Goal: Task Accomplishment & Management: Use online tool/utility

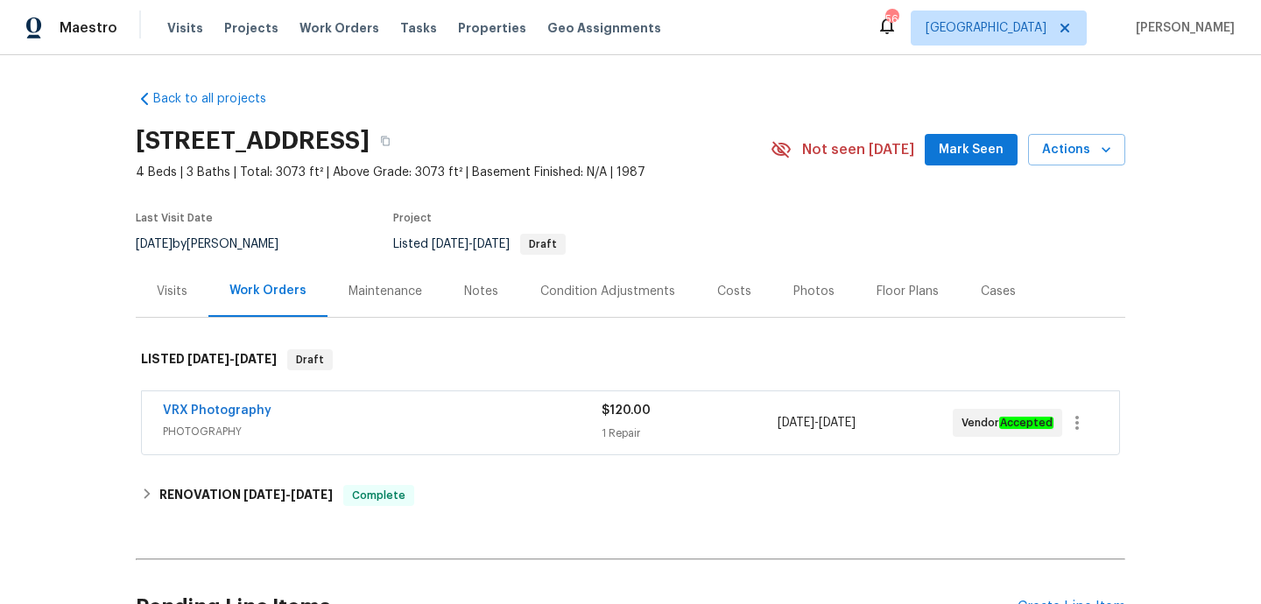
click at [426, 403] on div "VRX Photography" at bounding box center [382, 412] width 439 height 21
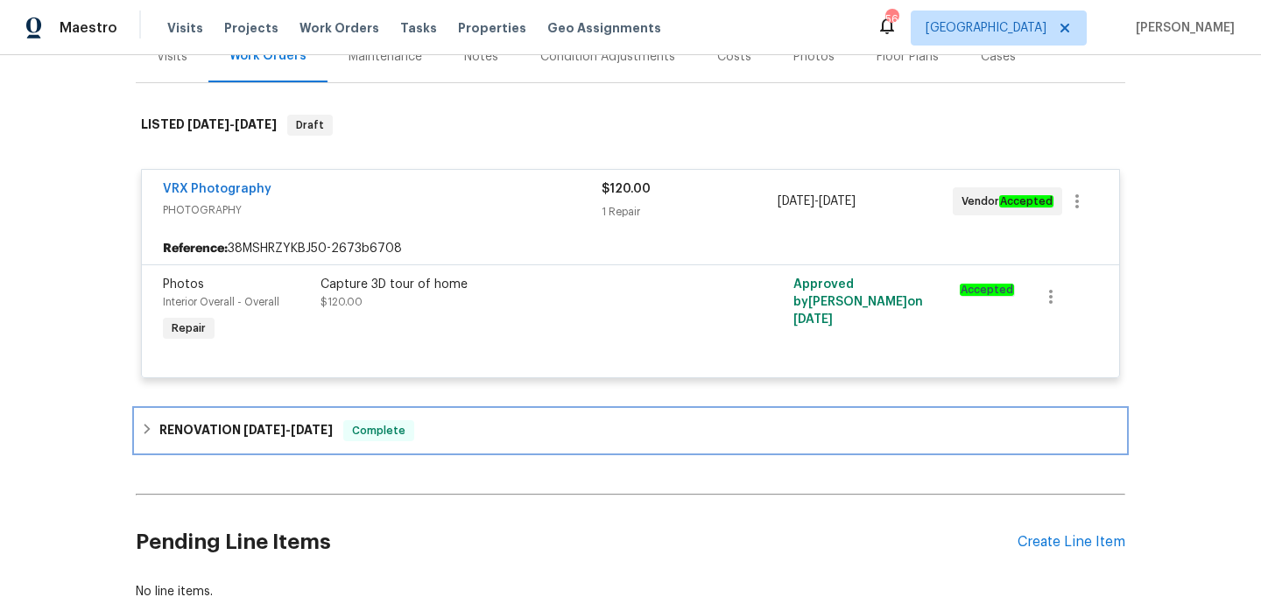
click at [432, 430] on div "RENOVATION 7/22/25 - 9/5/25 Complete" at bounding box center [630, 430] width 979 height 21
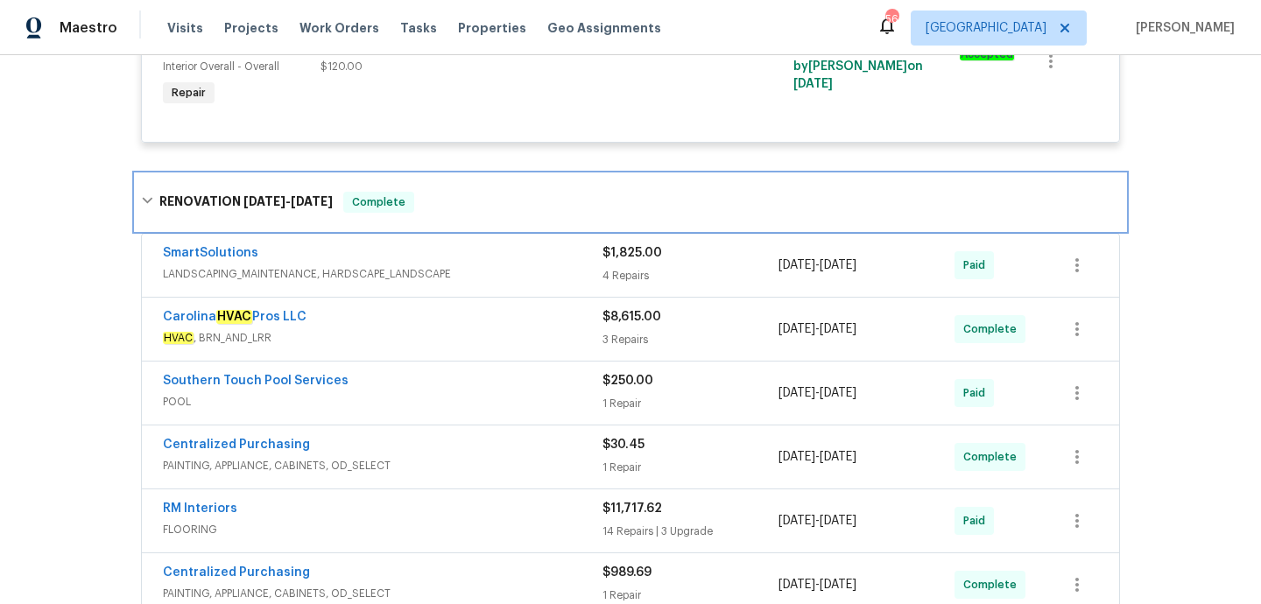
scroll to position [373, 0]
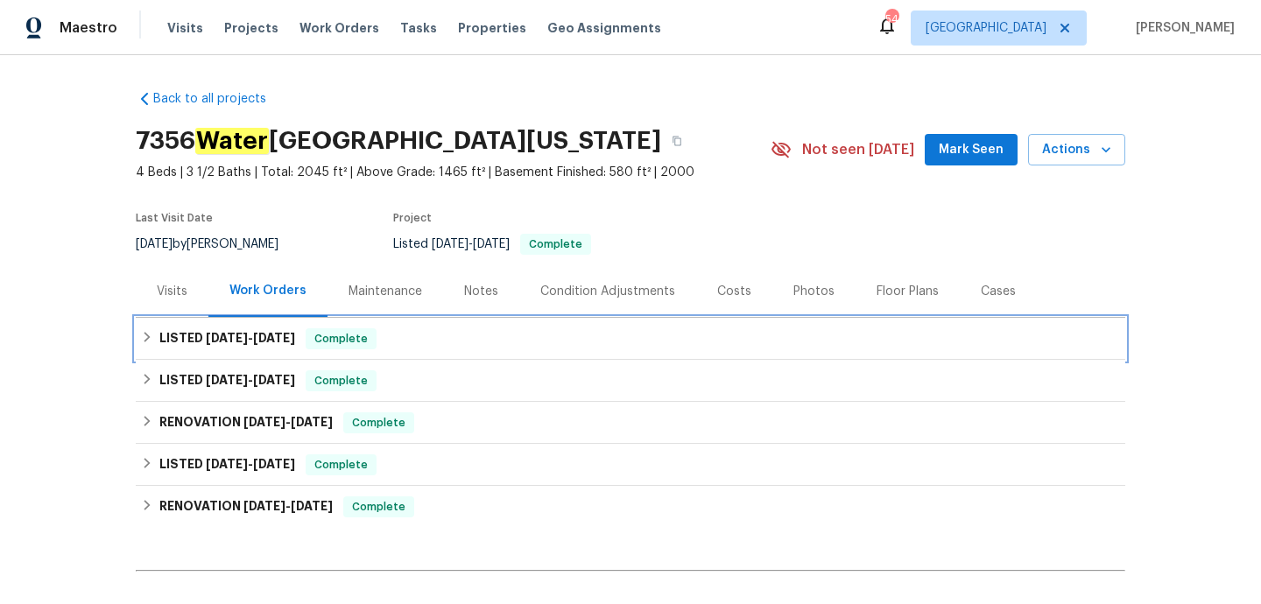
click at [483, 343] on div "LISTED 9/2/25 - 9/5/25 Complete" at bounding box center [630, 338] width 979 height 21
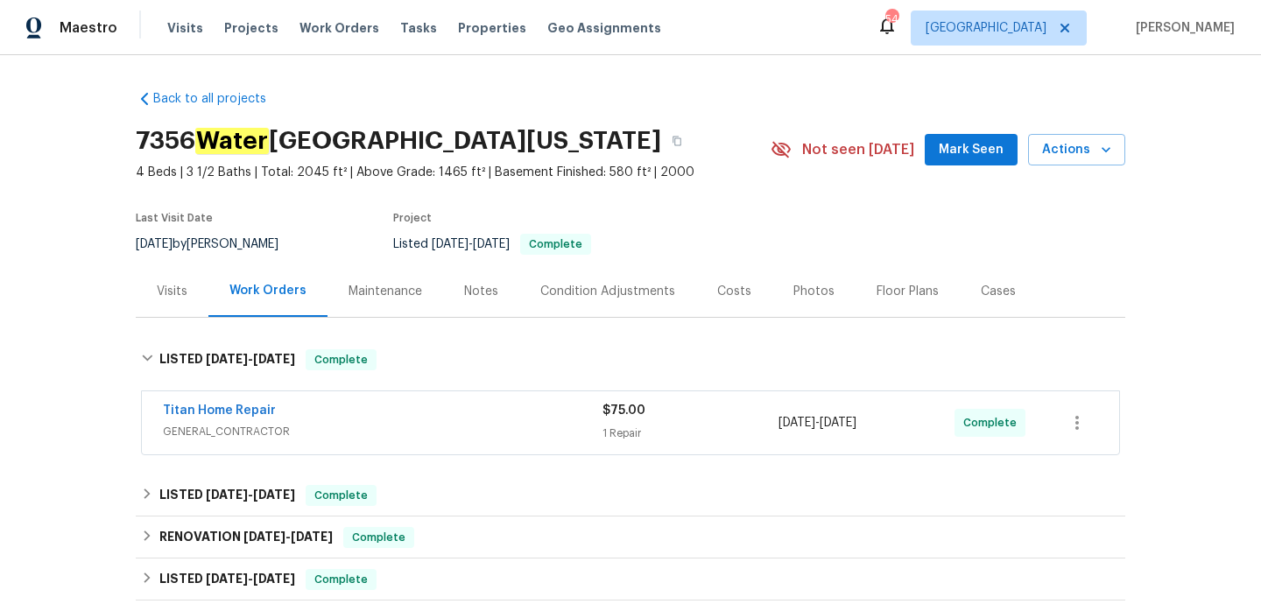
click at [471, 419] on div "Titan Home Repair" at bounding box center [383, 412] width 440 height 21
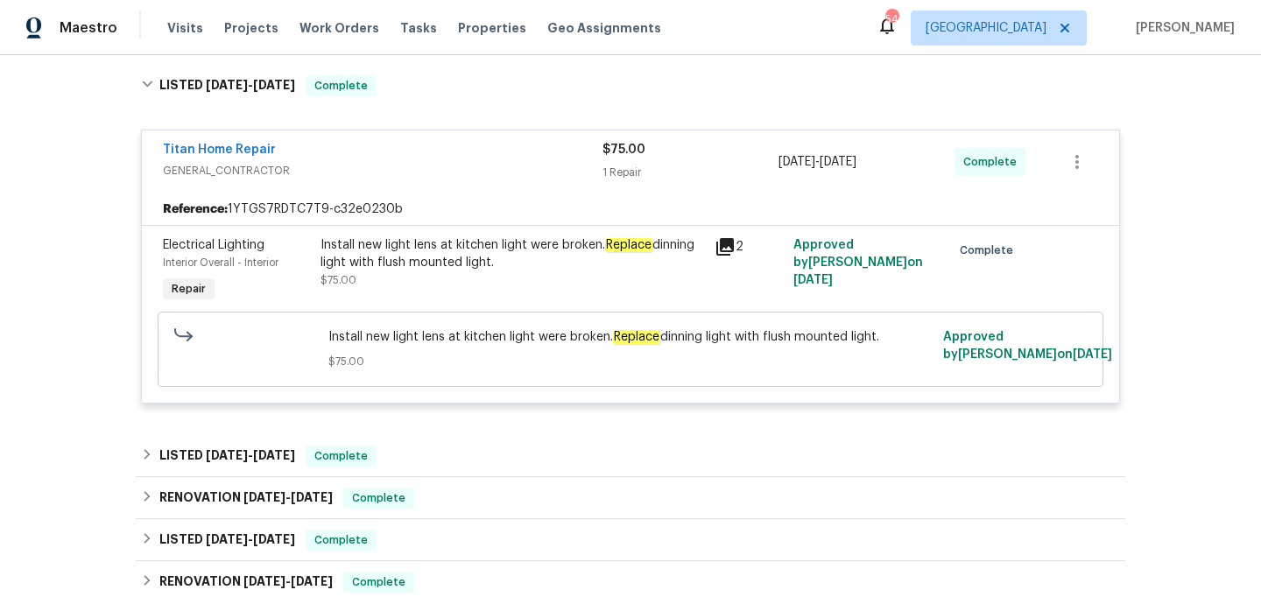
scroll to position [280, 0]
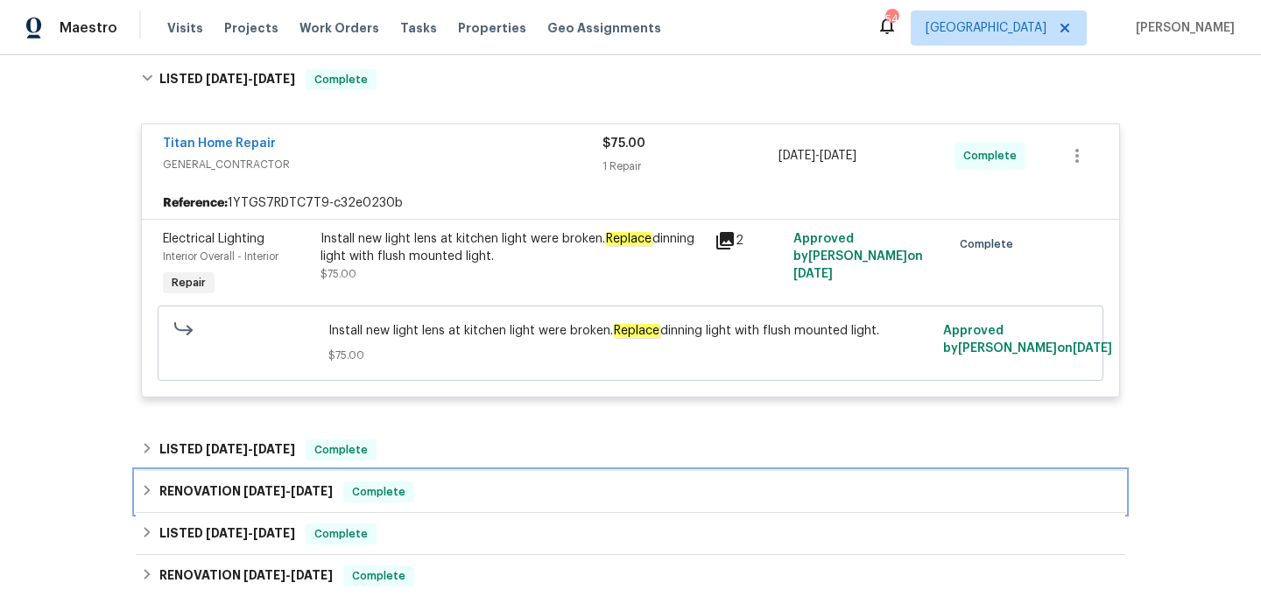
click at [465, 473] on div "RENOVATION 6/21/25 - 6/24/25 Complete" at bounding box center [631, 492] width 990 height 42
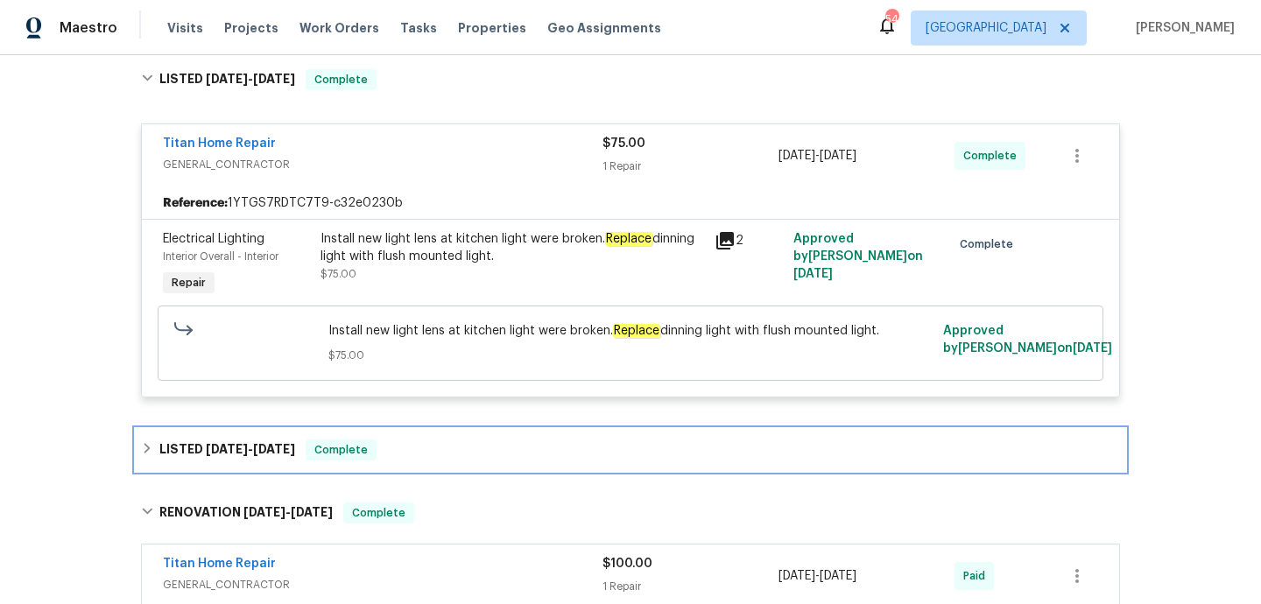
click at [469, 459] on div "LISTED 7/18/25 - 7/21/25 Complete" at bounding box center [630, 450] width 979 height 21
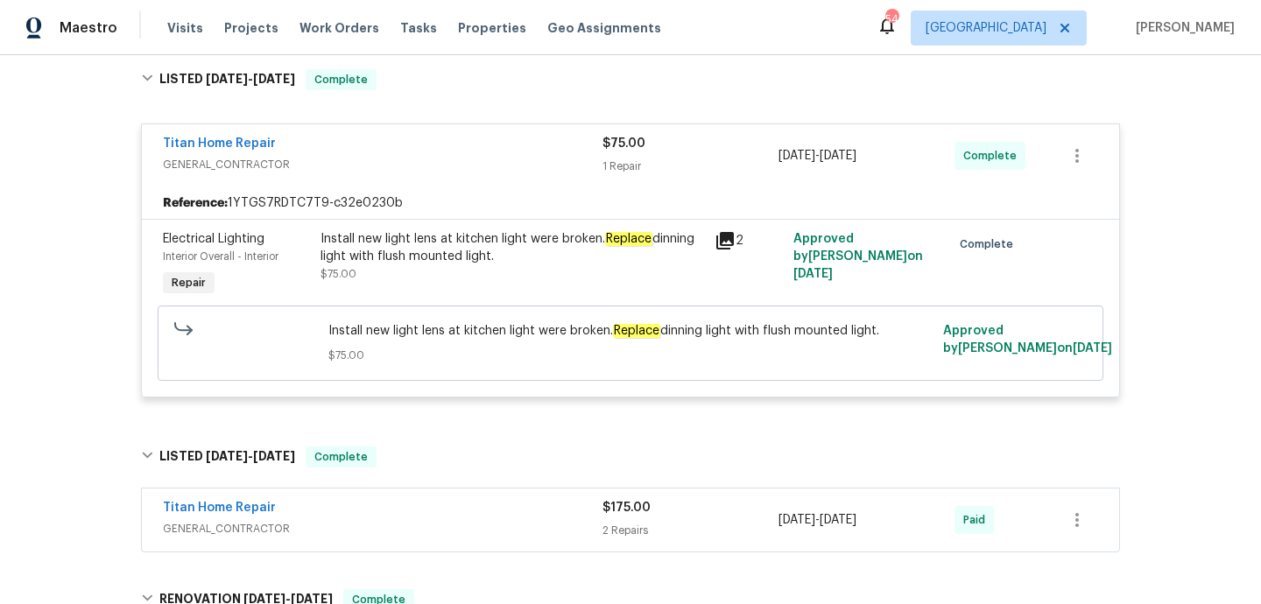
click at [478, 511] on div "Titan Home Repair" at bounding box center [383, 509] width 440 height 21
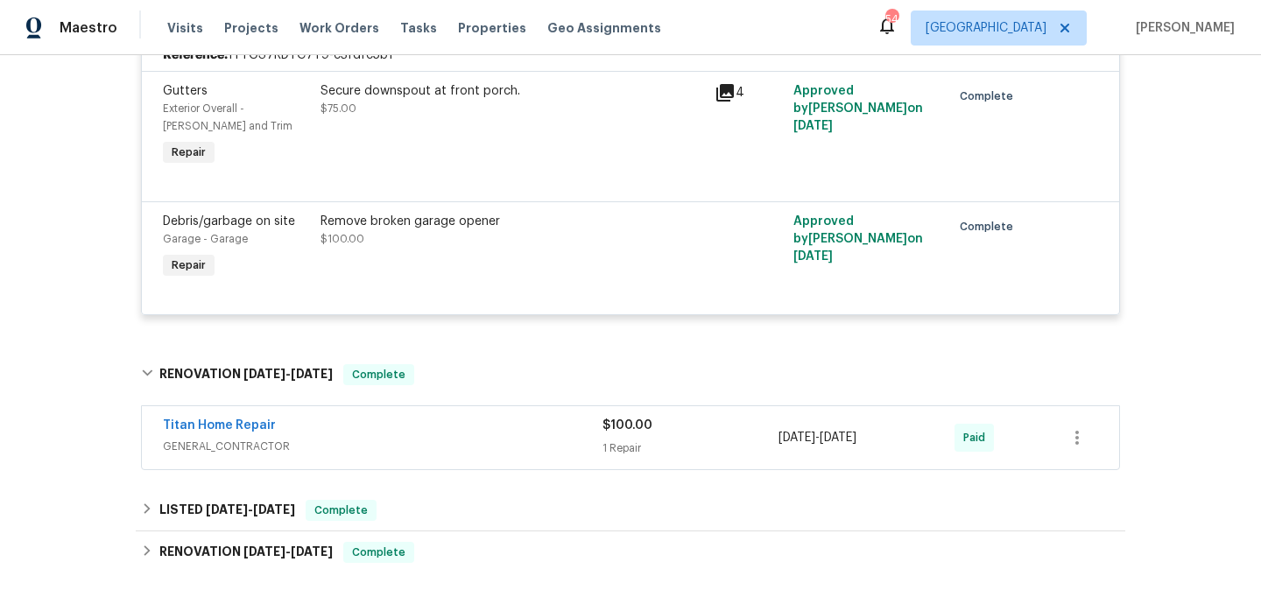
scroll to position [814, 0]
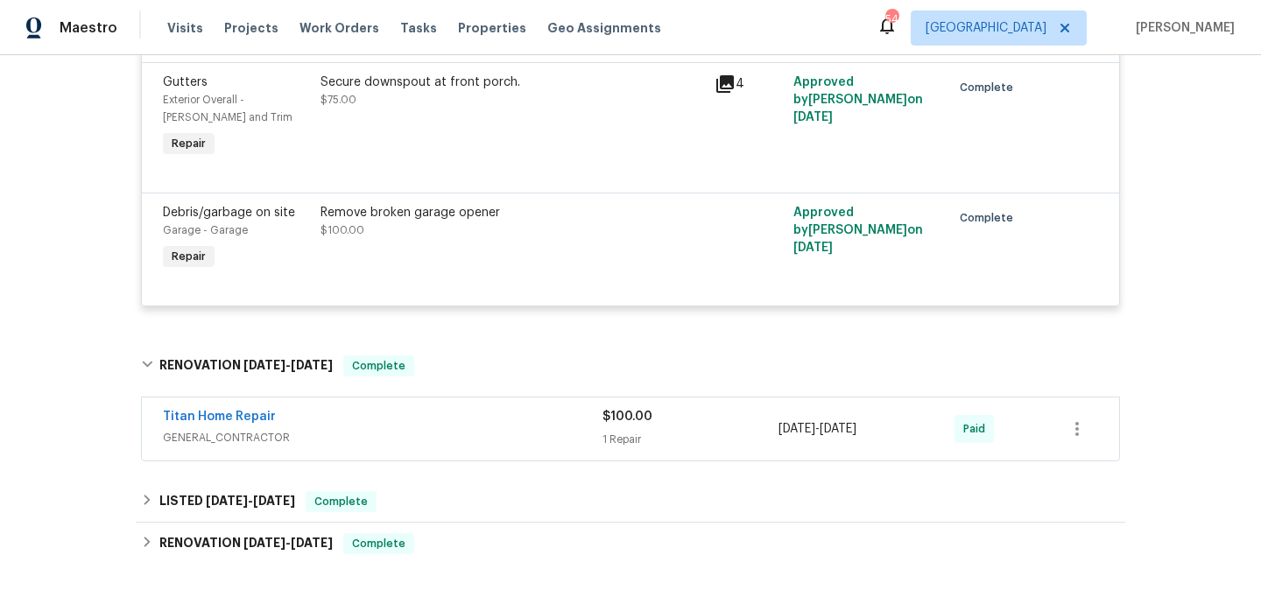
click at [468, 433] on span "GENERAL_CONTRACTOR" at bounding box center [383, 438] width 440 height 18
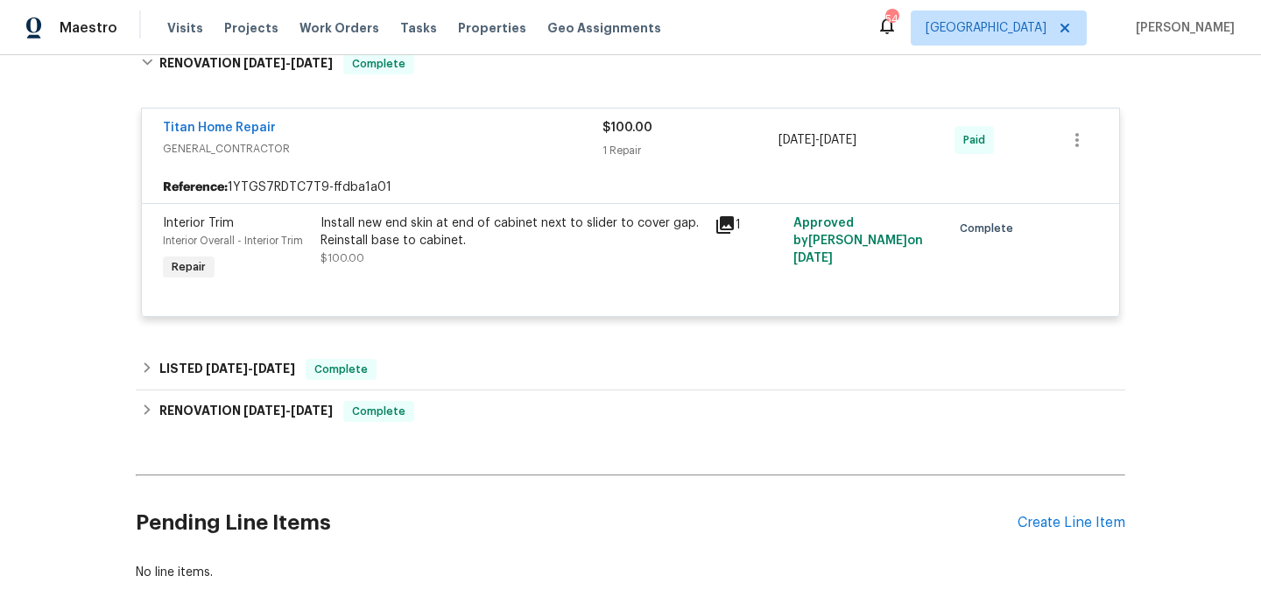
scroll to position [1215, 0]
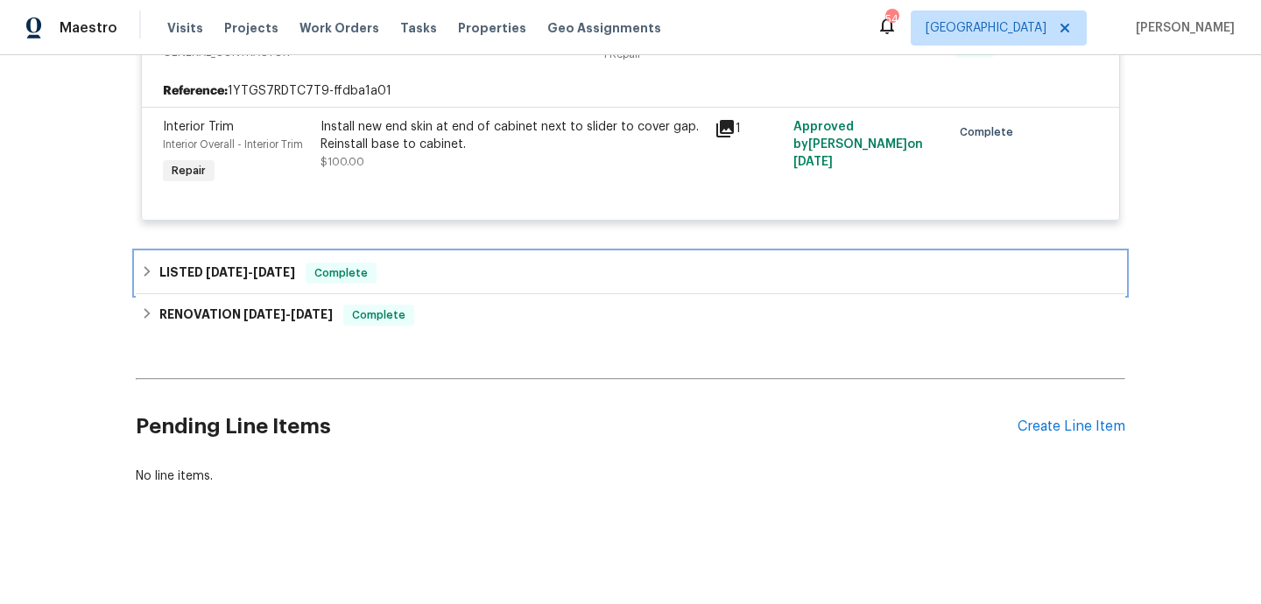
click at [445, 285] on div "LISTED 6/21/25 - 6/24/25 Complete" at bounding box center [631, 273] width 990 height 42
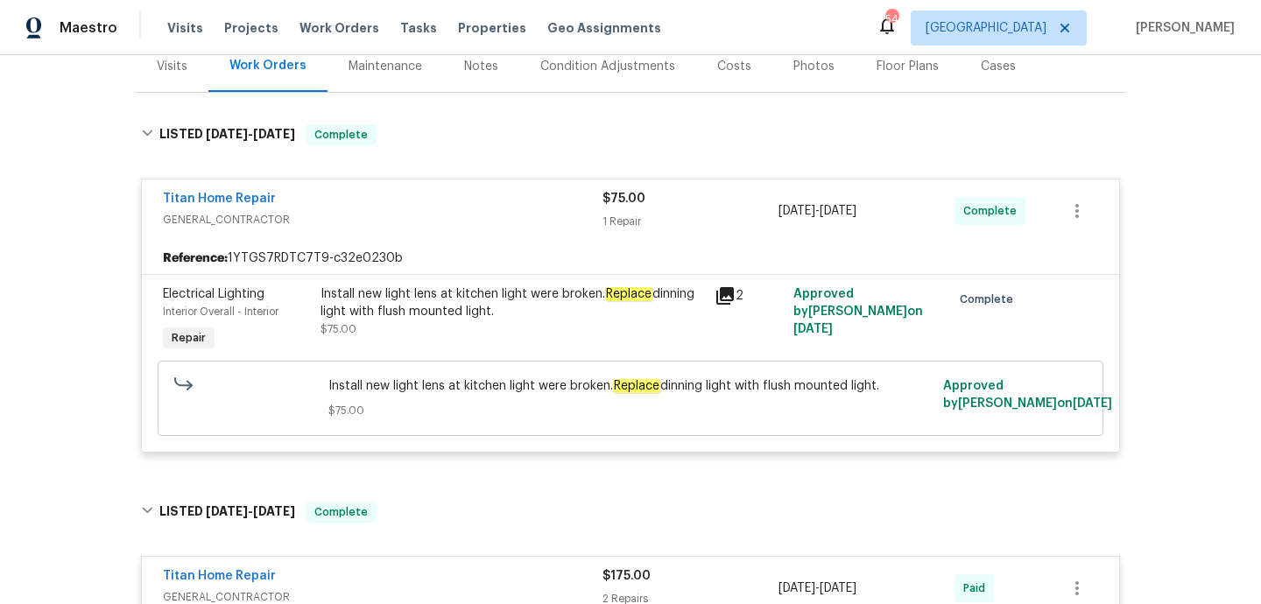
scroll to position [41, 0]
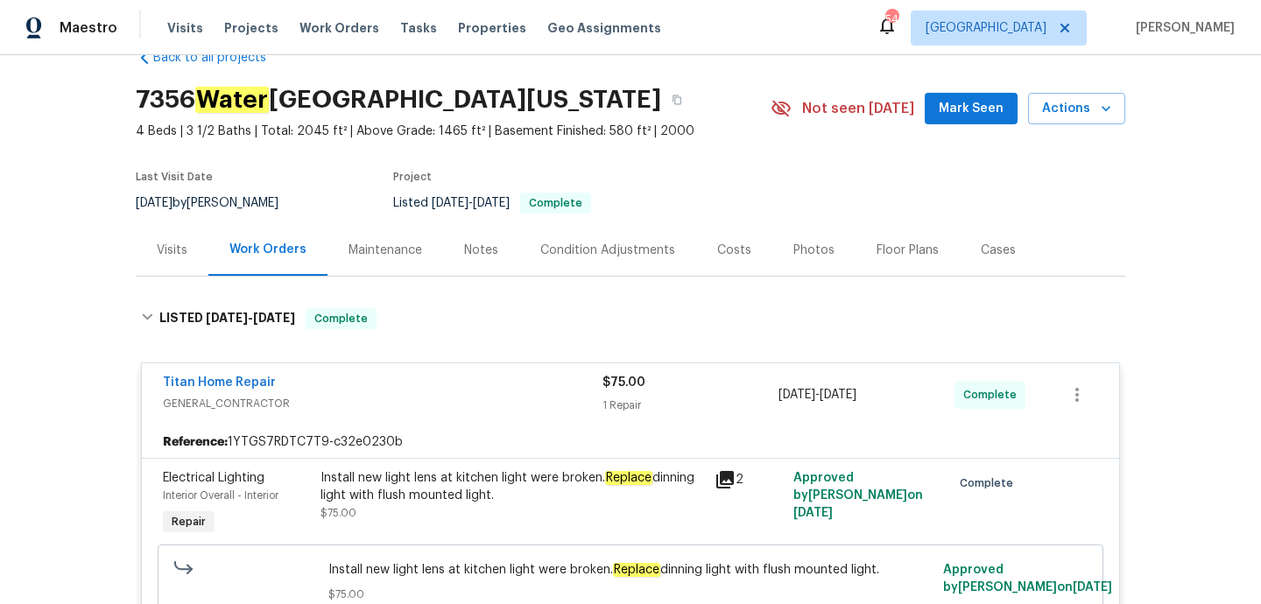
click at [174, 252] on div "Visits" at bounding box center [172, 251] width 31 height 18
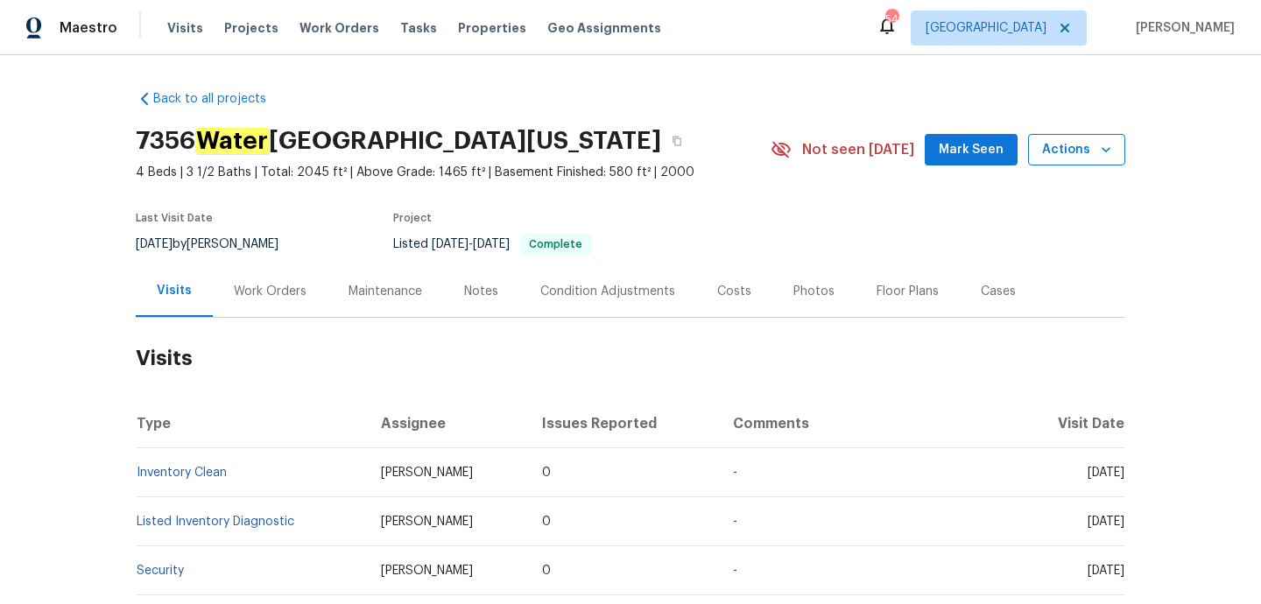
click at [1068, 137] on button "Actions" at bounding box center [1076, 150] width 97 height 32
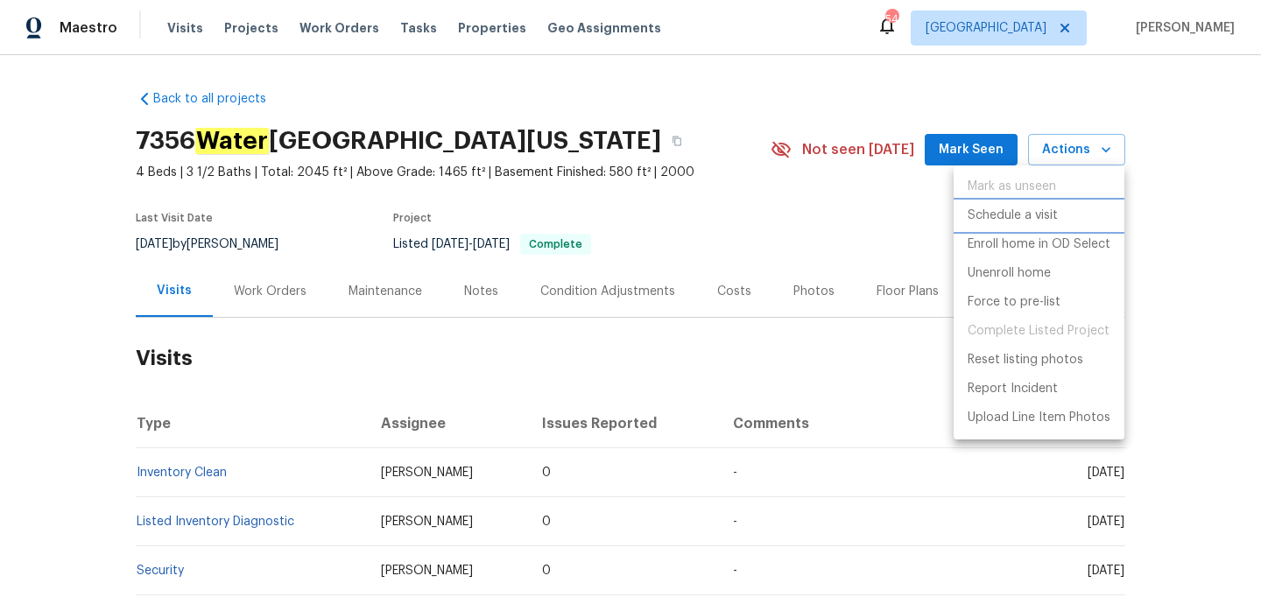
click at [1026, 223] on p "Schedule a visit" at bounding box center [1013, 216] width 90 height 18
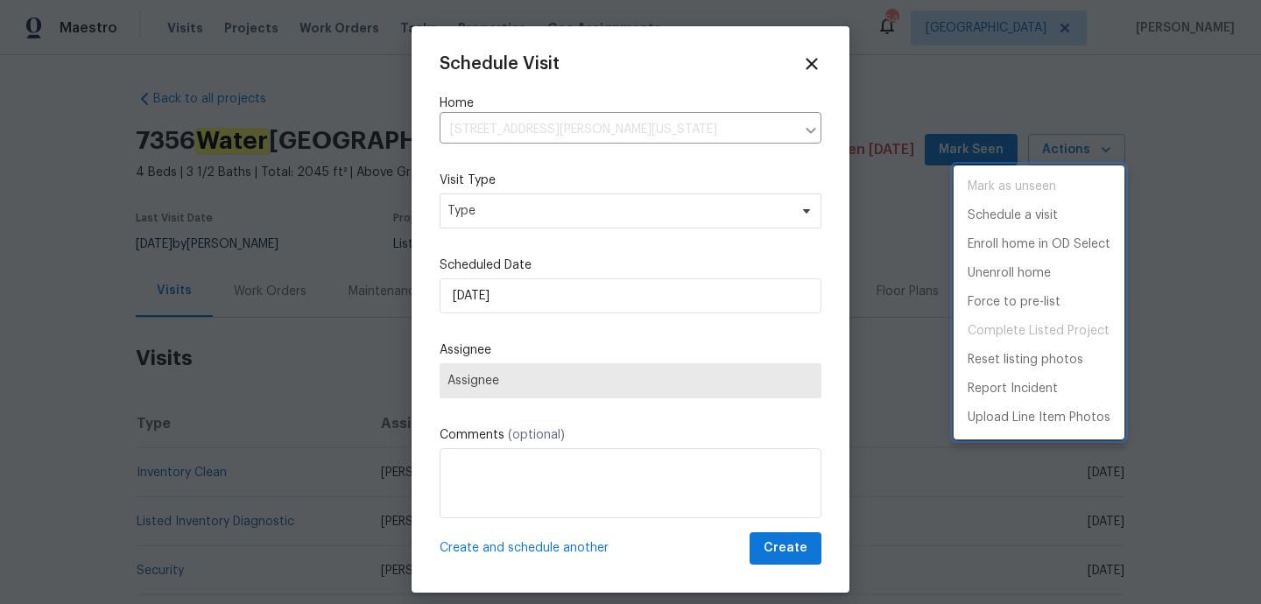
click at [582, 216] on div at bounding box center [630, 302] width 1261 height 604
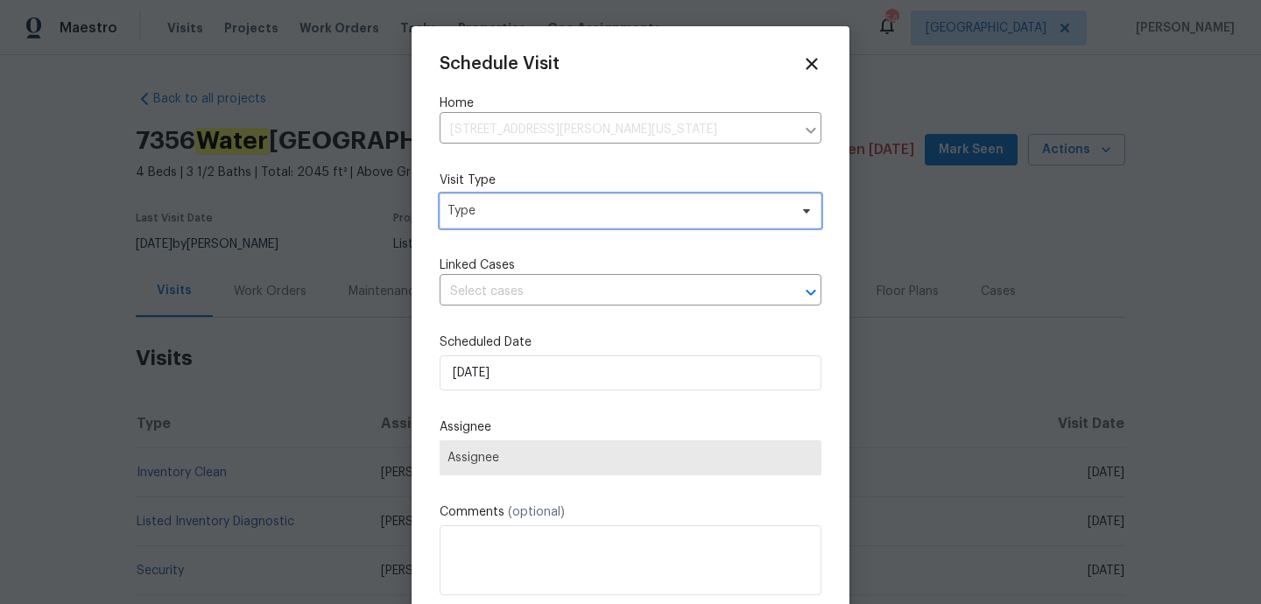
click at [582, 215] on span "Type" at bounding box center [618, 211] width 341 height 18
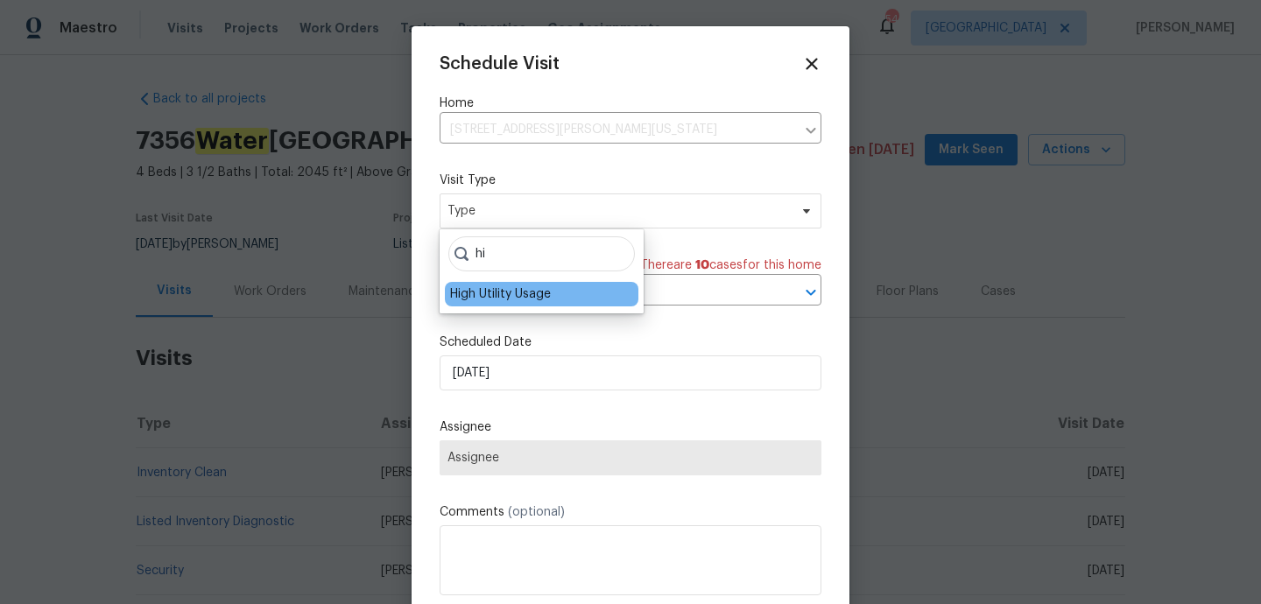
type input "hi"
click at [455, 286] on div "High Utility Usage" at bounding box center [500, 294] width 101 height 18
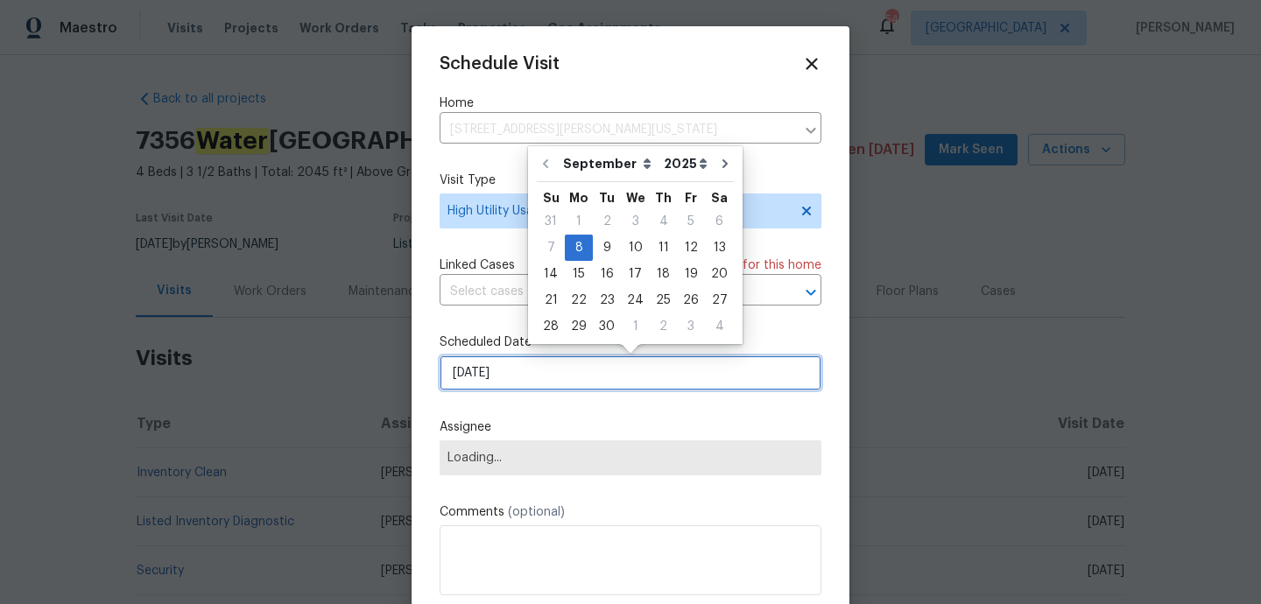
click at [491, 370] on input "08/09/2025" at bounding box center [631, 373] width 382 height 35
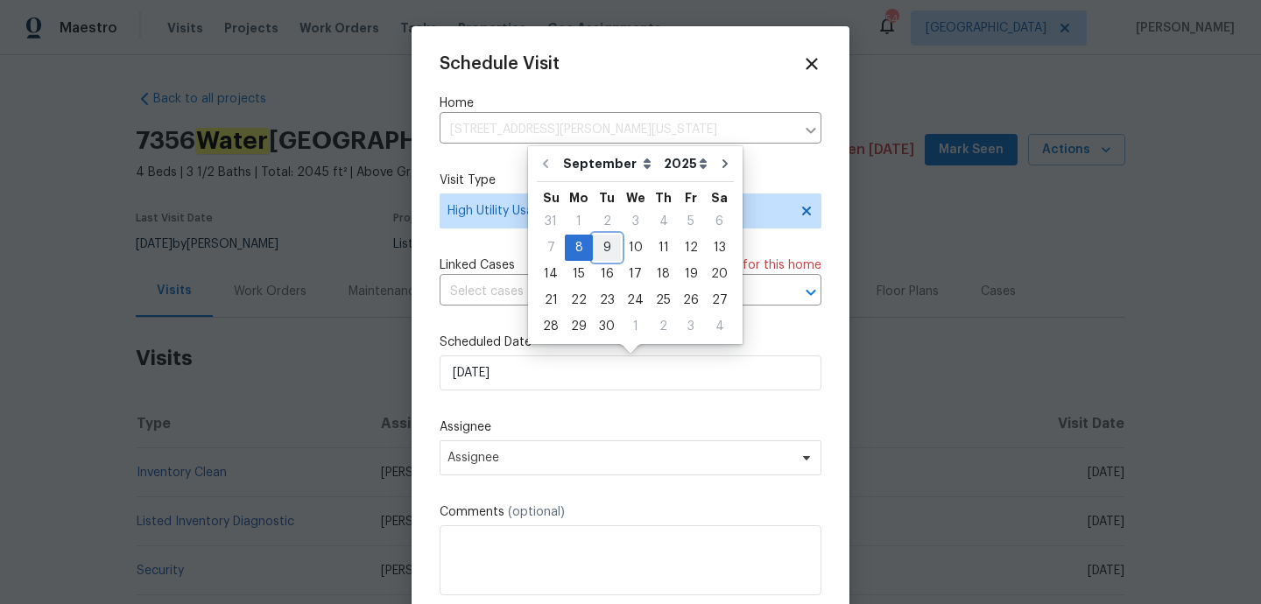
click at [598, 248] on div "9" at bounding box center [607, 248] width 28 height 25
type input "09/09/2025"
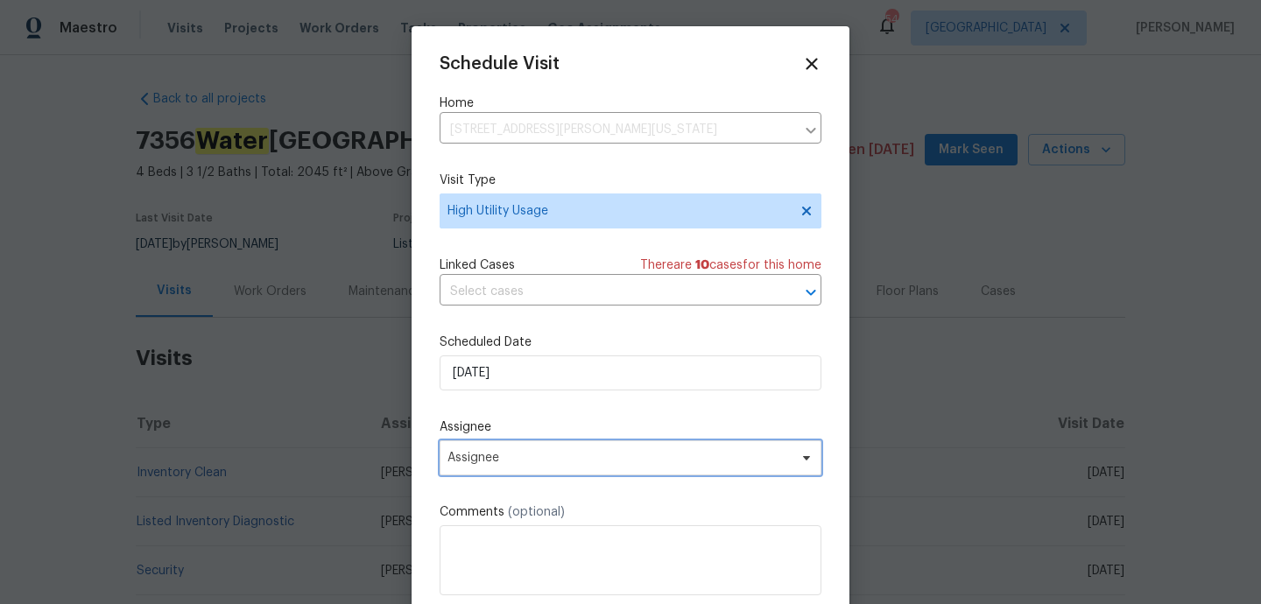
click at [529, 468] on span "Assignee" at bounding box center [631, 457] width 382 height 35
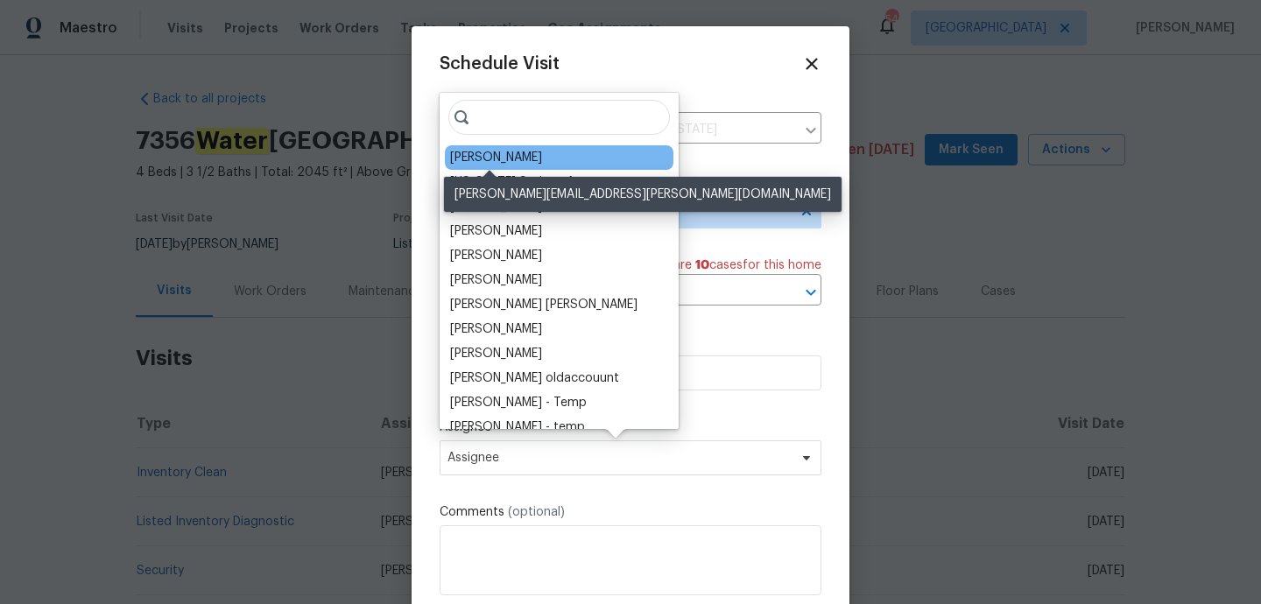
click at [507, 150] on div "Chris Thomas" at bounding box center [496, 158] width 92 height 18
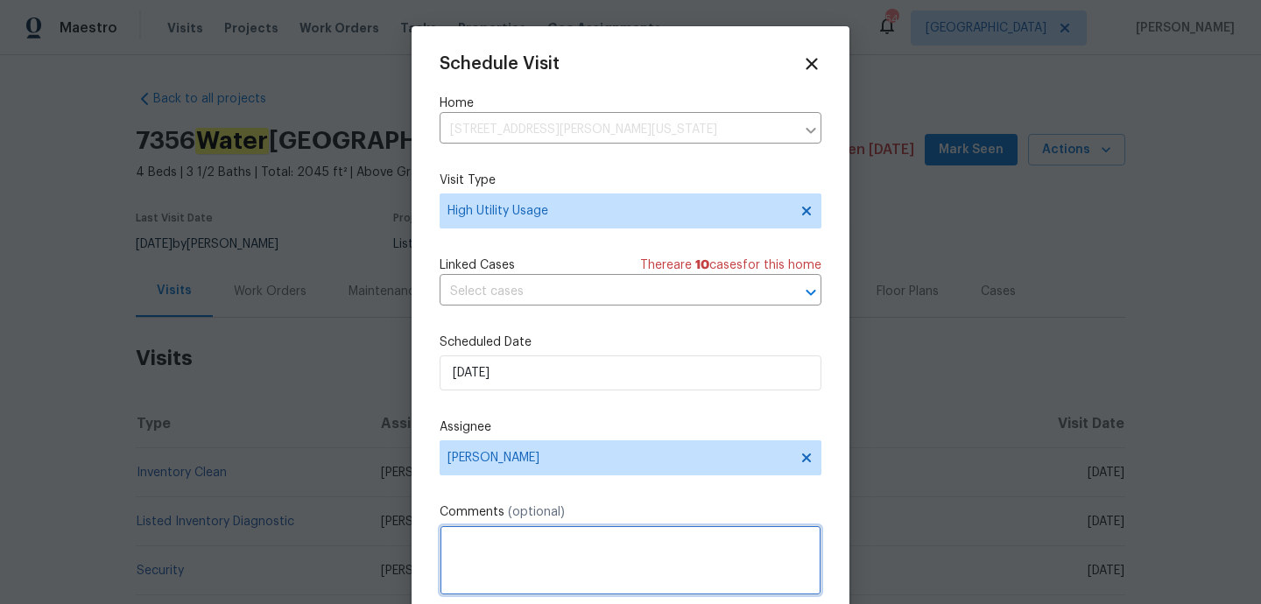
click at [525, 553] on textarea at bounding box center [631, 560] width 382 height 70
paste textarea "Hi team, we received a high usage of Water bill from a utility company for this…"
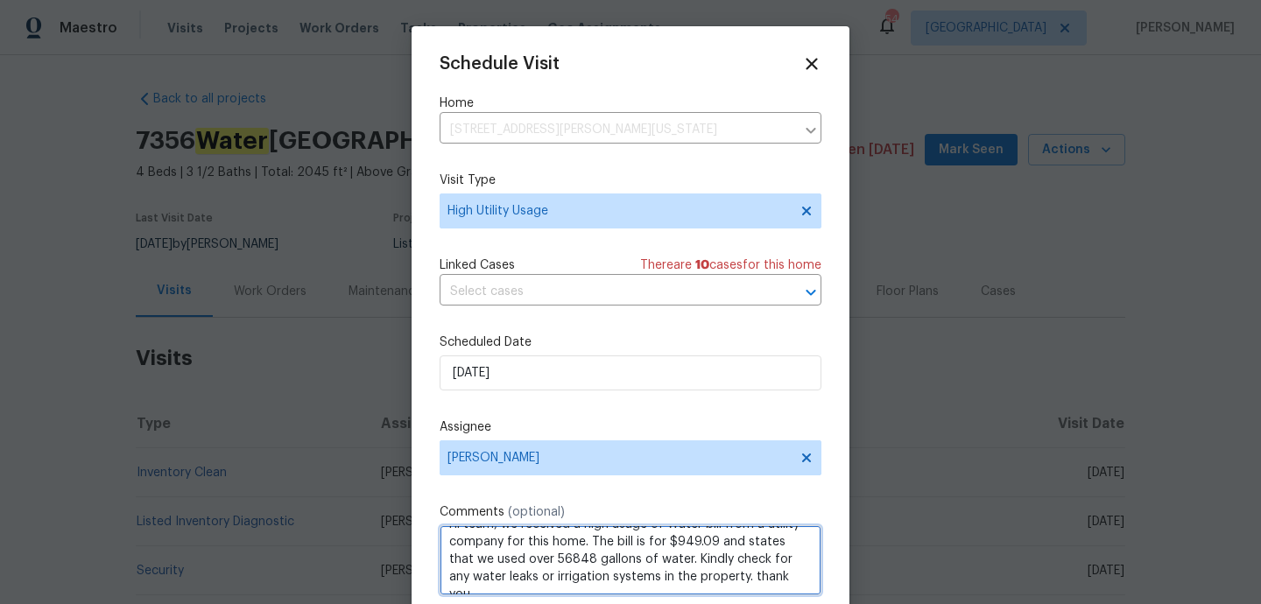
scroll to position [32, 0]
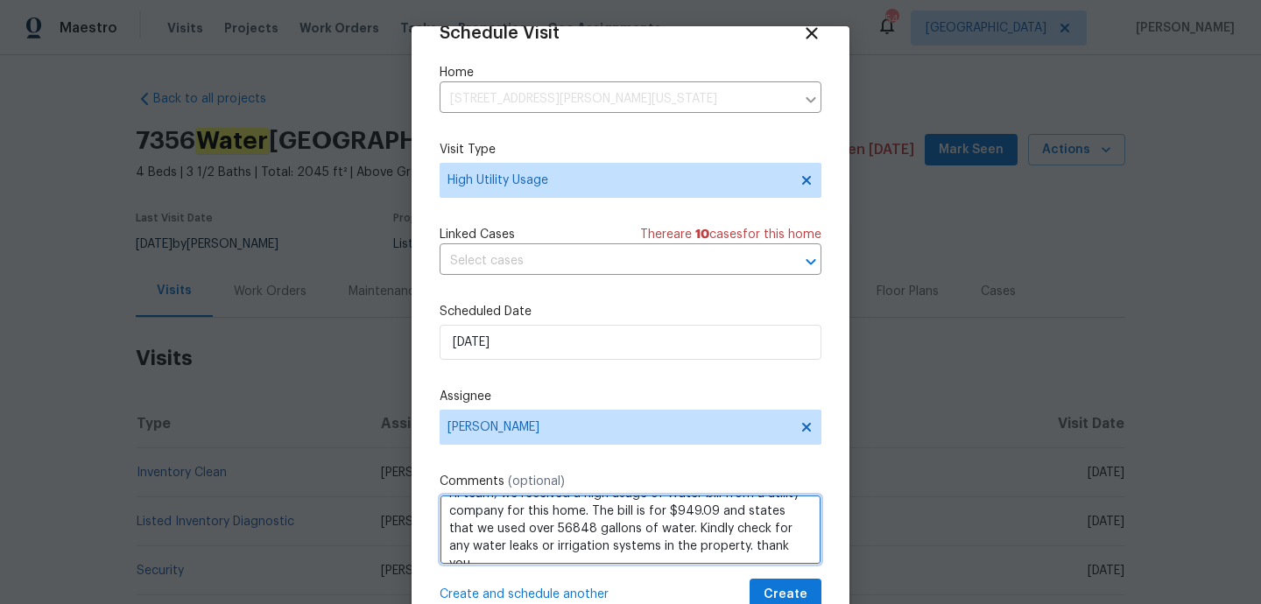
click at [543, 528] on textarea "Hi team, we received a high usage of Water bill from a utility company for this…" at bounding box center [631, 530] width 382 height 70
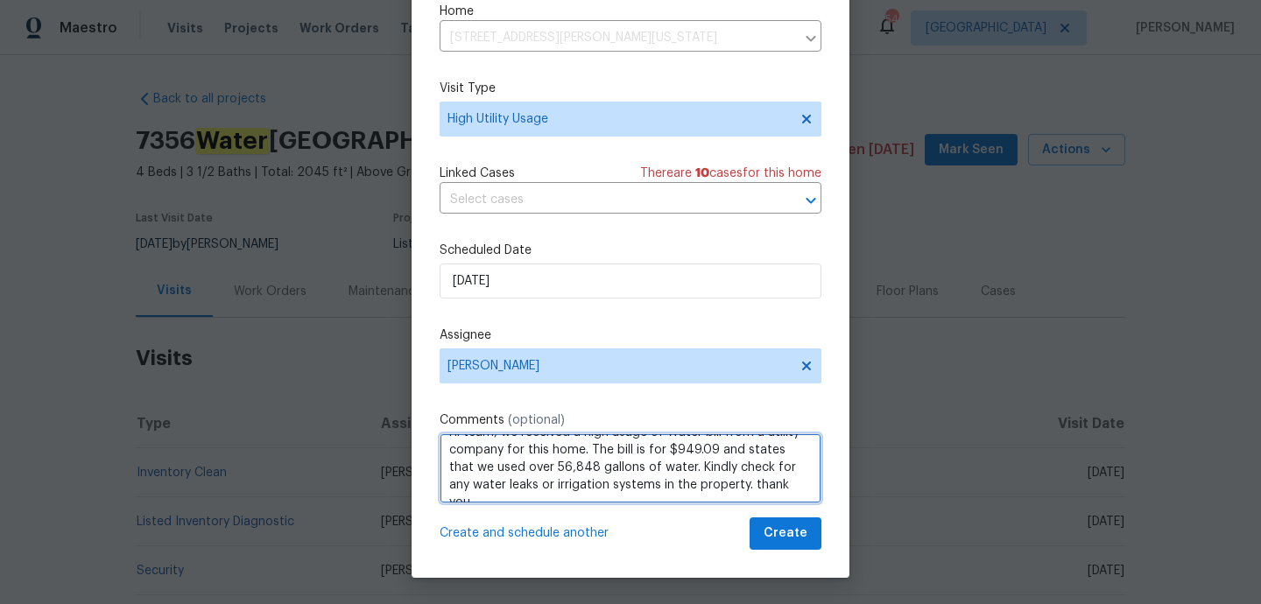
type textarea "Hi team, we received a high usage of Water bill from a utility company for this…"
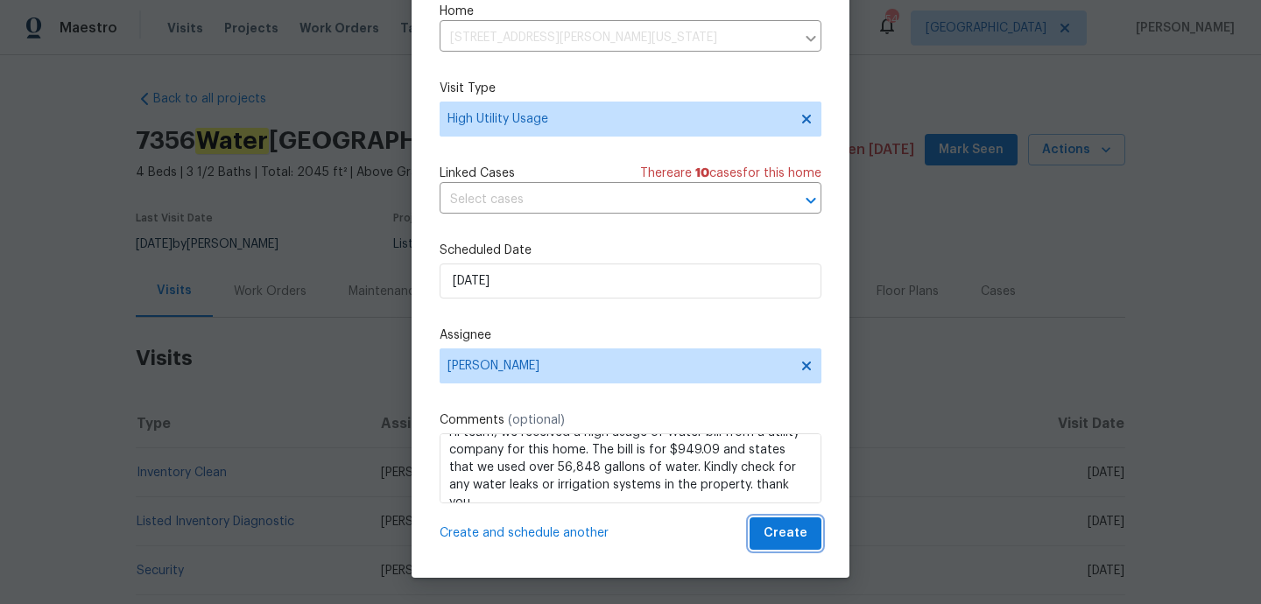
click at [777, 540] on span "Create" at bounding box center [786, 534] width 44 height 22
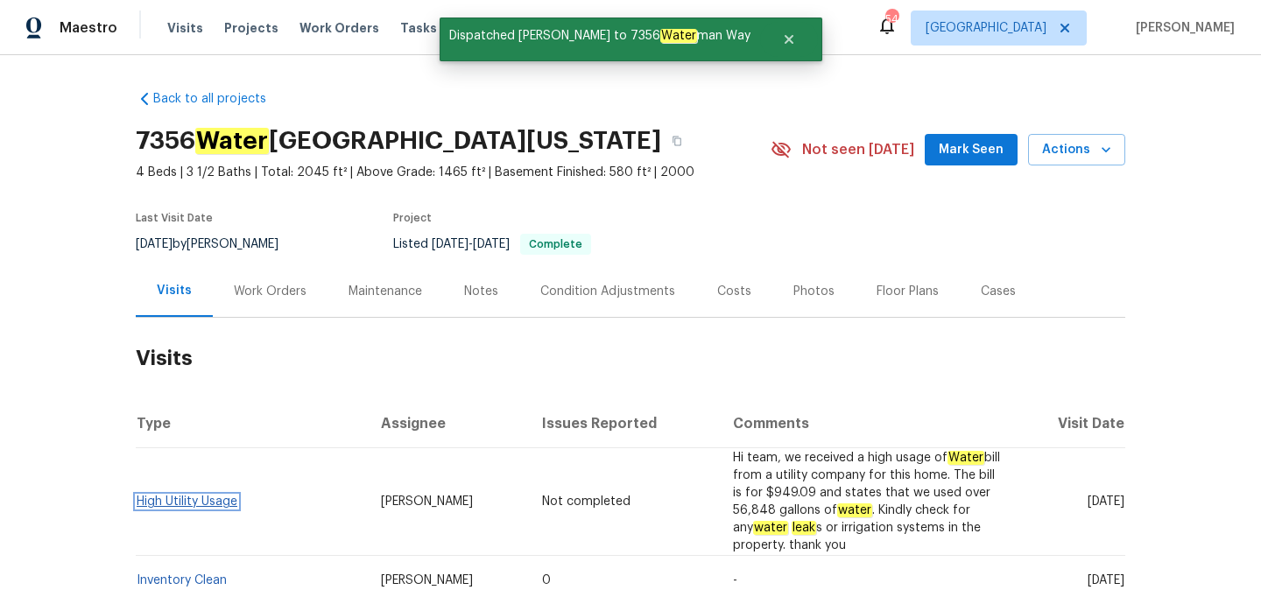
click at [189, 496] on link "High Utility Usage" at bounding box center [187, 502] width 101 height 12
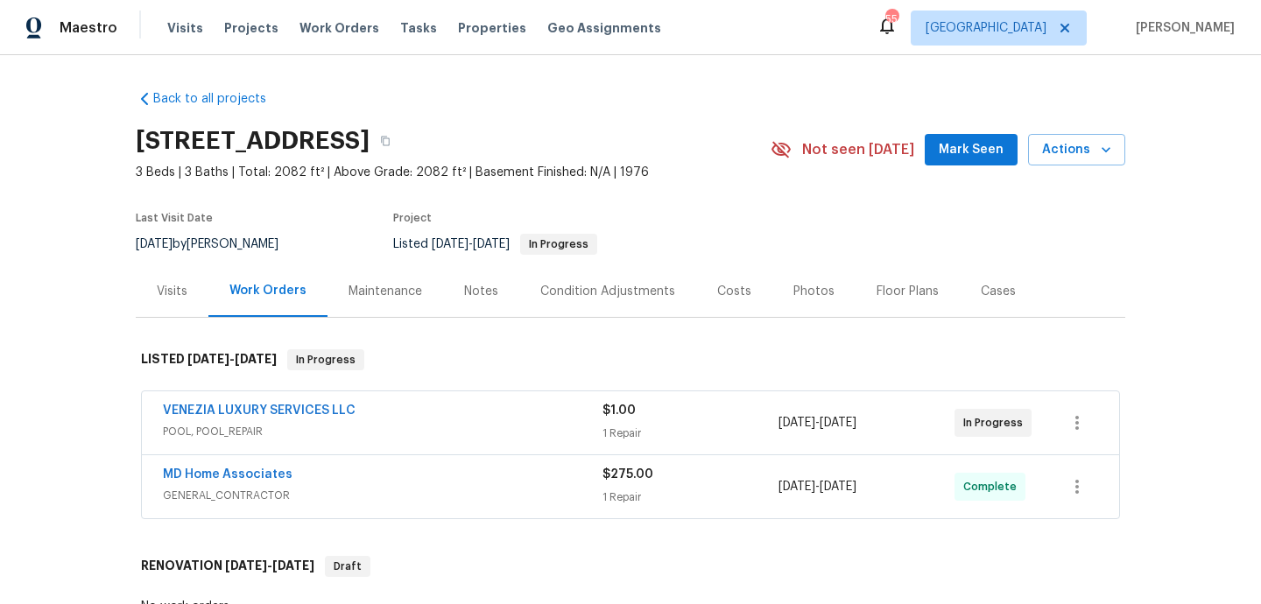
click at [434, 440] on span "POOL, POOL_REPAIR" at bounding box center [383, 432] width 440 height 18
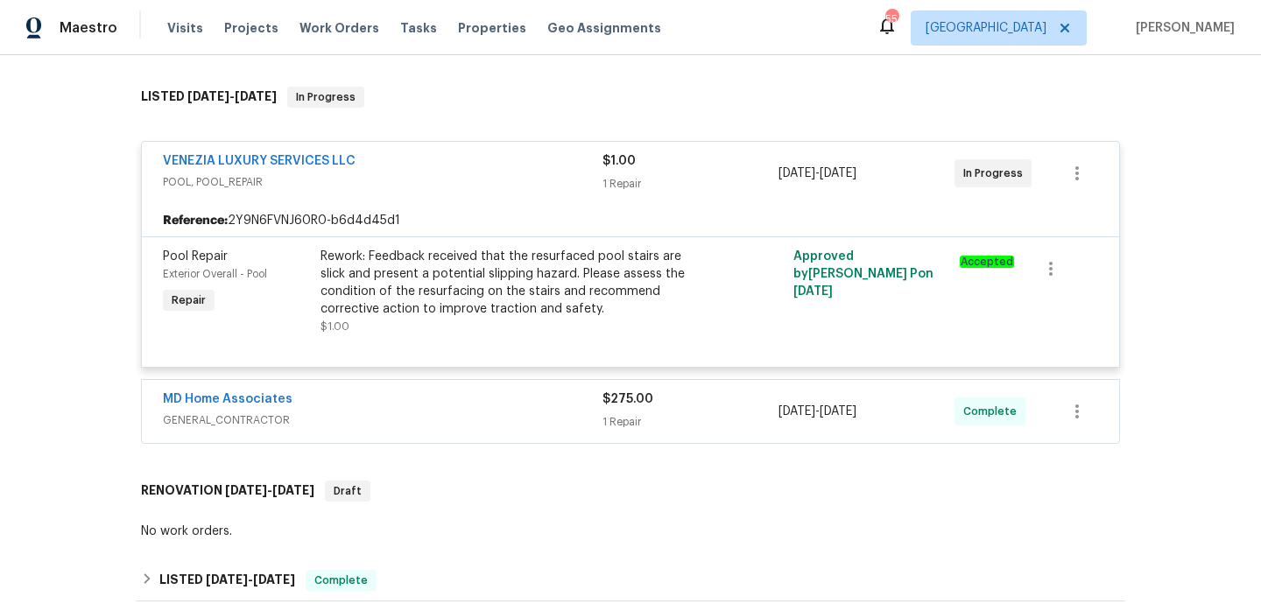
scroll to position [402, 0]
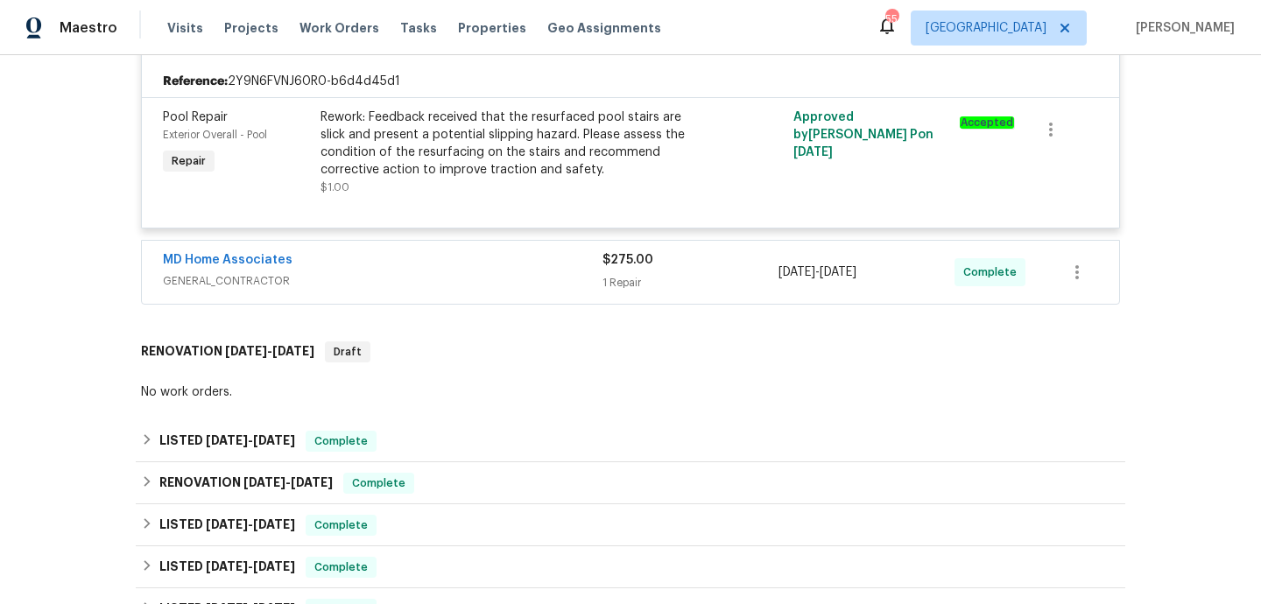
click at [434, 278] on span "GENERAL_CONTRACTOR" at bounding box center [383, 281] width 440 height 18
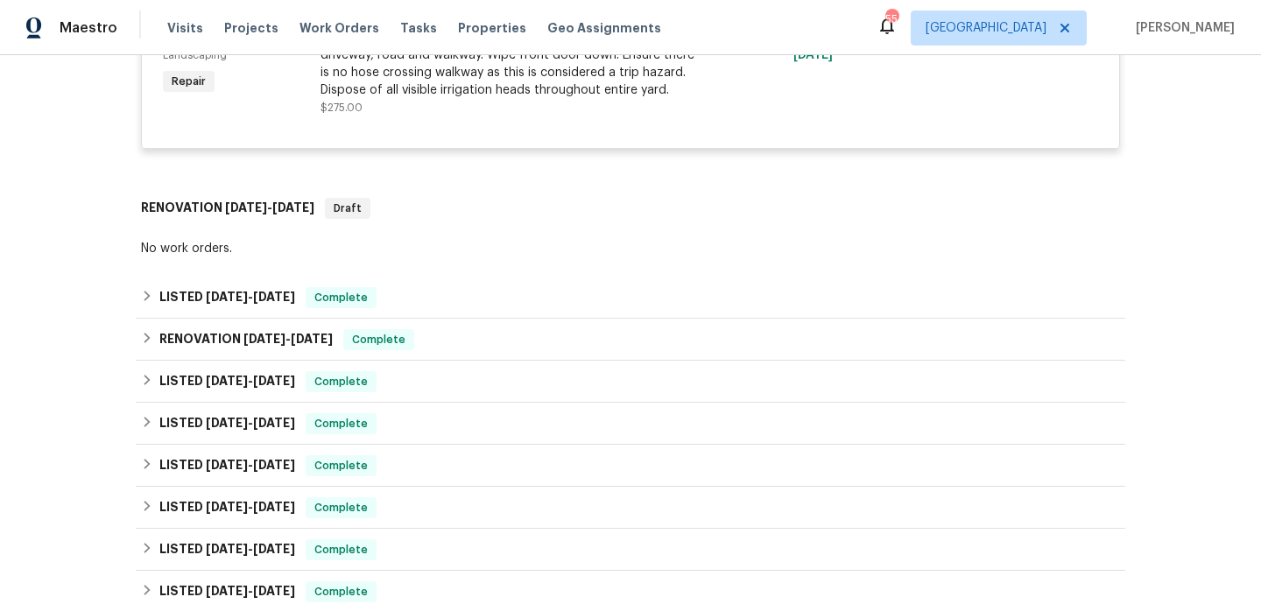
scroll to position [751, 0]
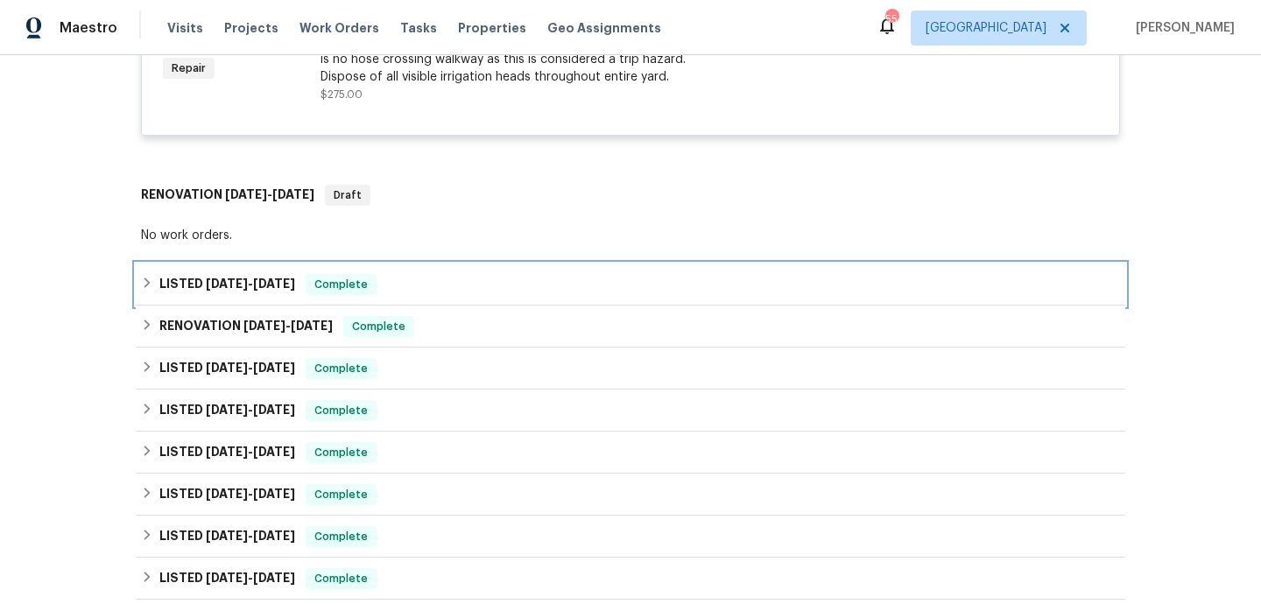
click at [431, 282] on div "LISTED [DATE] - [DATE] Complete" at bounding box center [630, 284] width 979 height 21
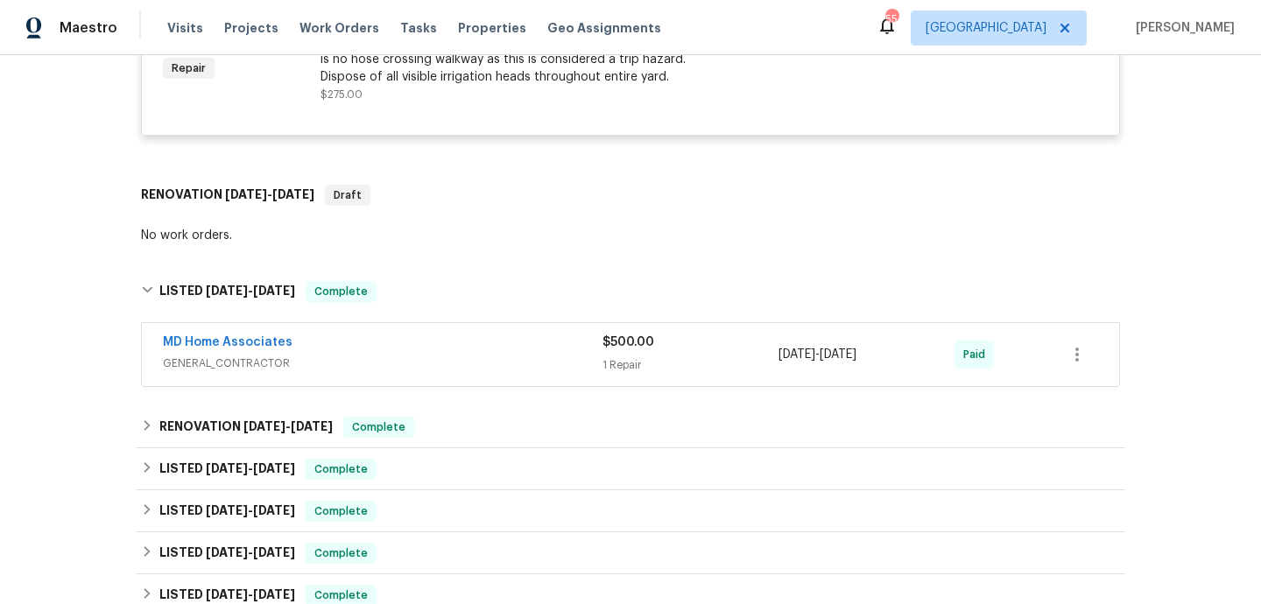
click at [450, 338] on div "MD Home Associates" at bounding box center [383, 344] width 440 height 21
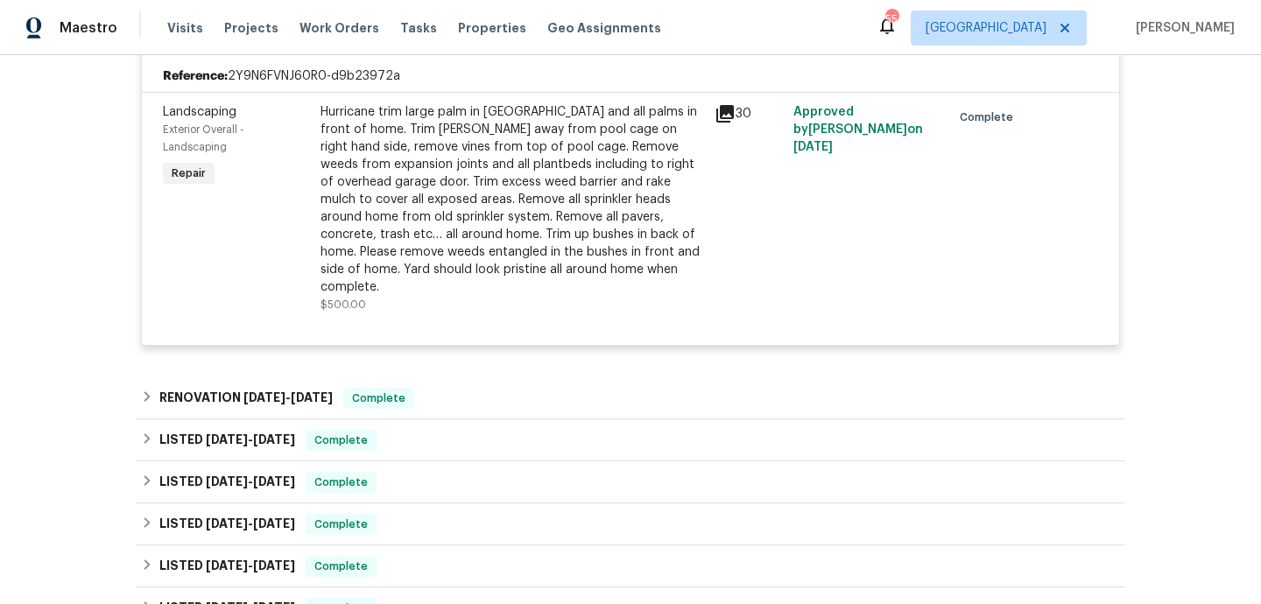
scroll to position [1093, 0]
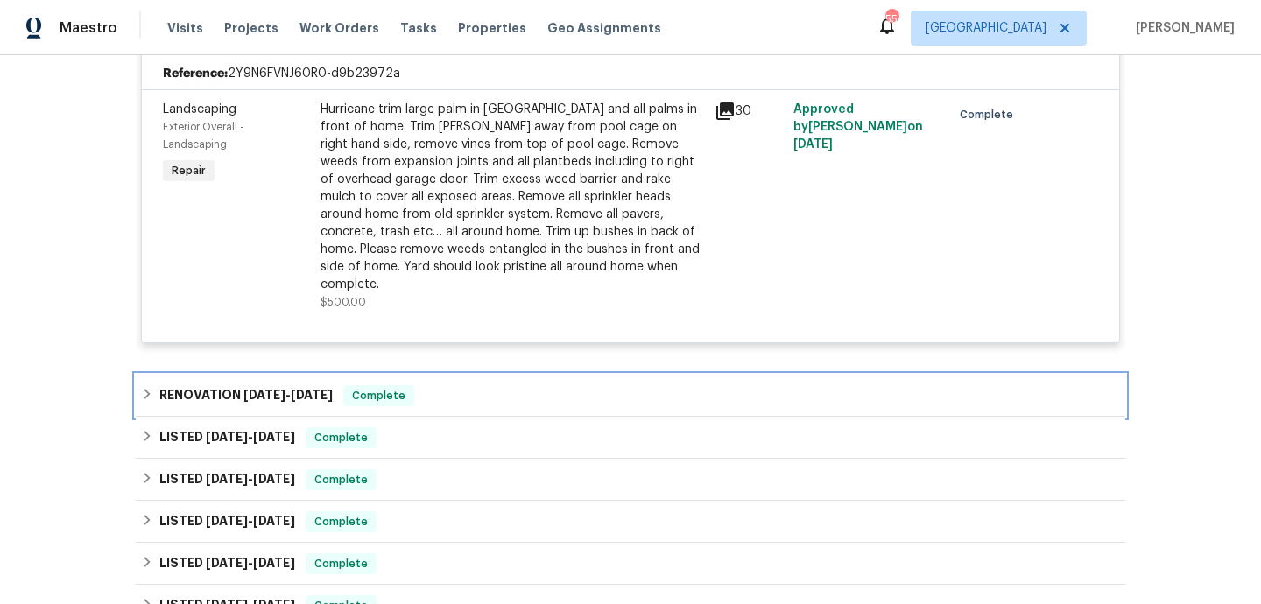
click at [452, 385] on div "RENOVATION [DATE] - [DATE] Complete" at bounding box center [630, 395] width 979 height 21
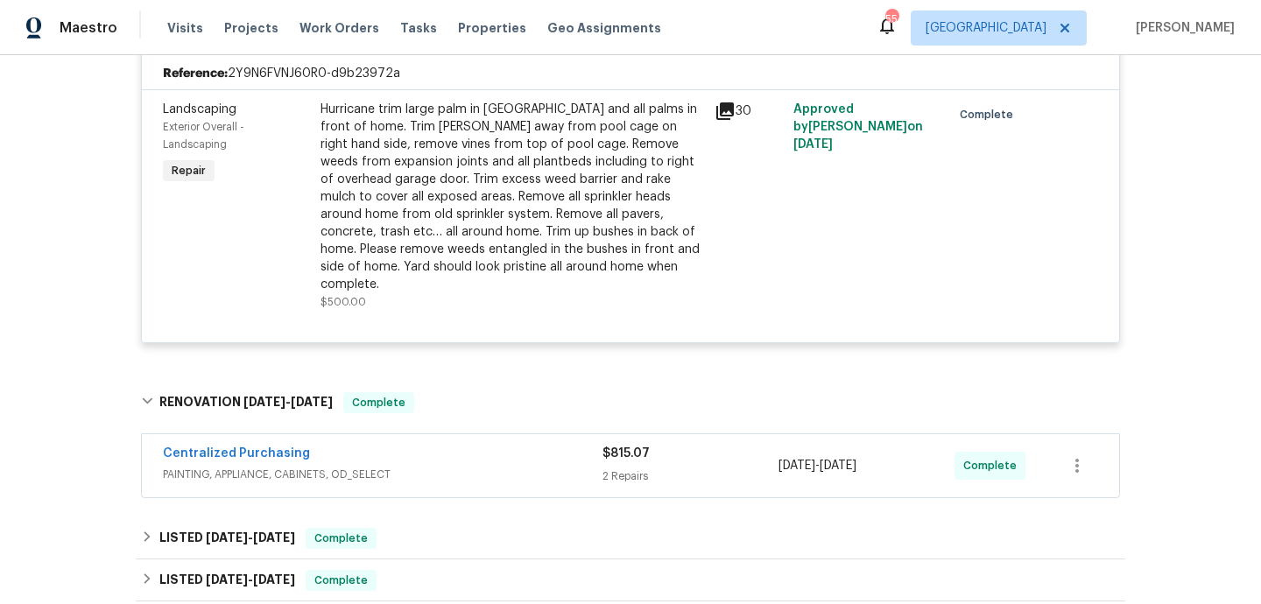
click at [468, 445] on div "Centralized Purchasing" at bounding box center [383, 455] width 440 height 21
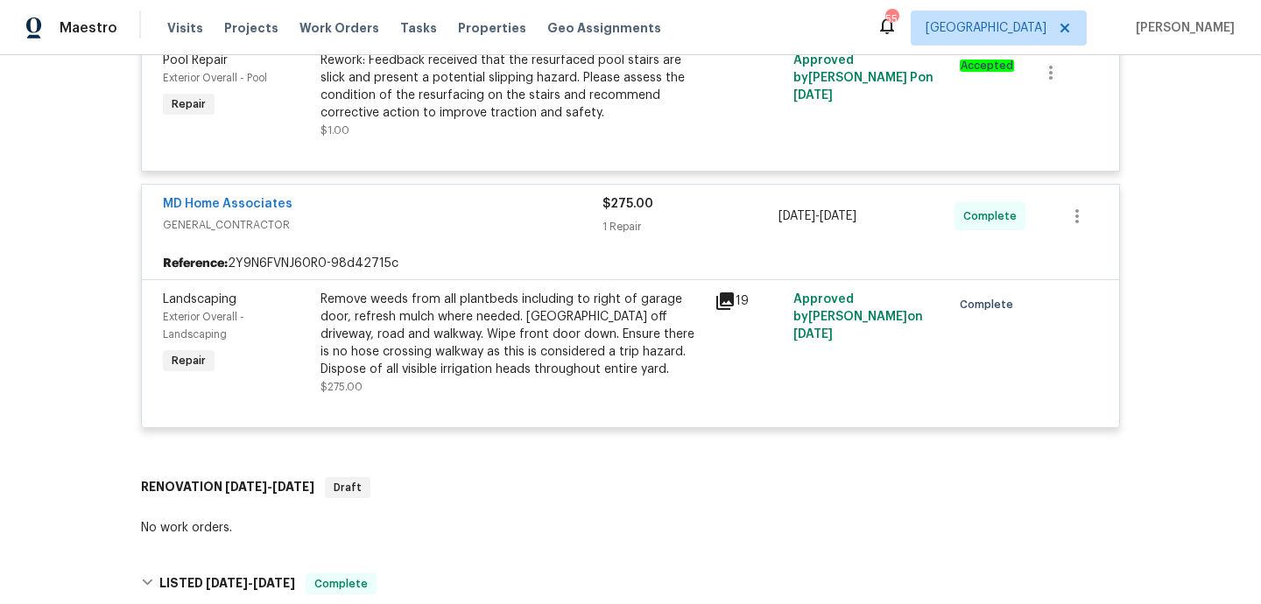
scroll to position [0, 0]
